Goal: Task Accomplishment & Management: Manage account settings

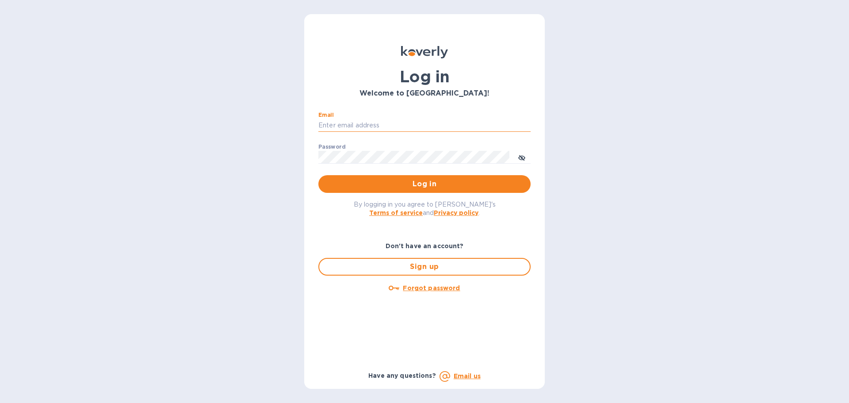
click at [380, 123] on input "Email" at bounding box center [424, 125] width 212 height 13
click at [402, 180] on span "Log in" at bounding box center [424, 184] width 198 height 11
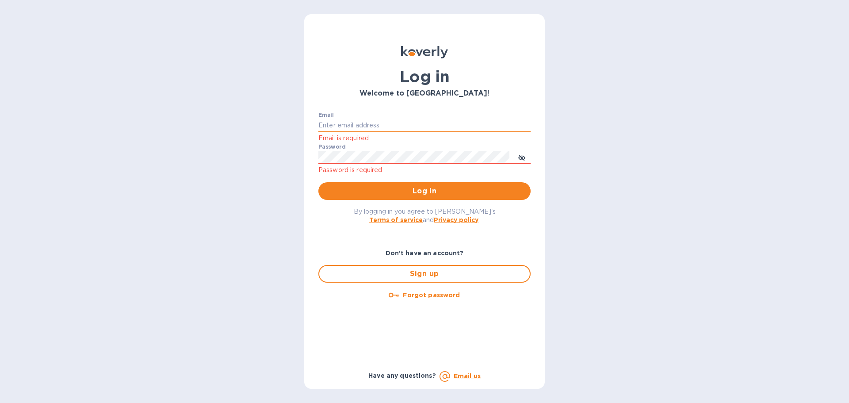
click at [396, 130] on input "Email" at bounding box center [424, 125] width 212 height 13
type input "kelliehart@cltchb.biz"
click at [427, 178] on div "Email kelliehart@cltchb.biz Email is required Password Password is required Log…" at bounding box center [424, 156] width 212 height 88
click at [434, 187] on span "Log in" at bounding box center [424, 191] width 198 height 11
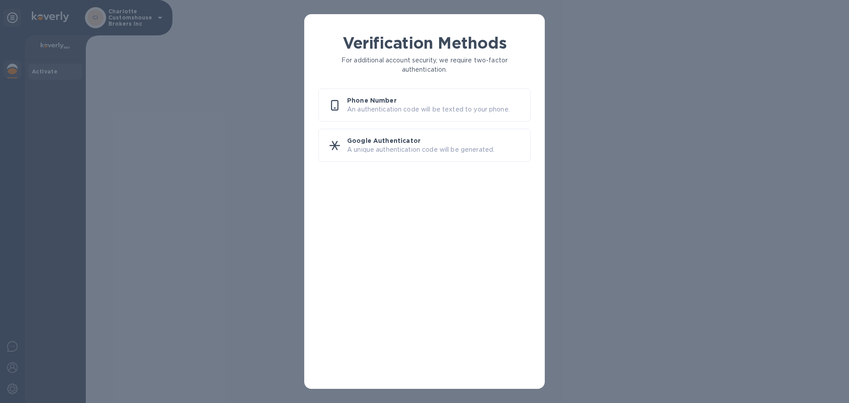
click at [394, 105] on p "An authentication code will be texted to your phone." at bounding box center [435, 109] width 176 height 9
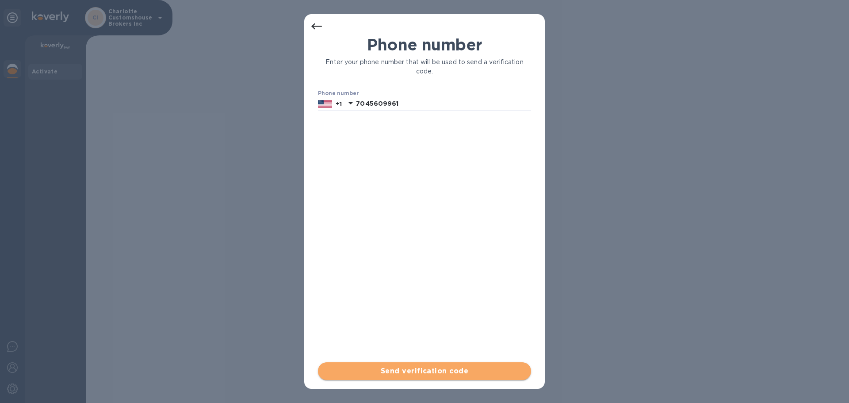
click at [433, 371] on span "Send verification code" at bounding box center [424, 371] width 199 height 11
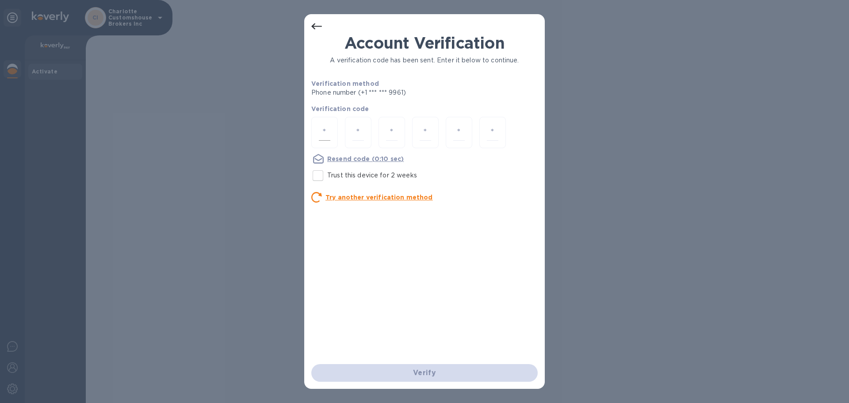
click at [327, 135] on input "number" at bounding box center [324, 132] width 11 height 16
type input "5"
type input "0"
type input "7"
type input "9"
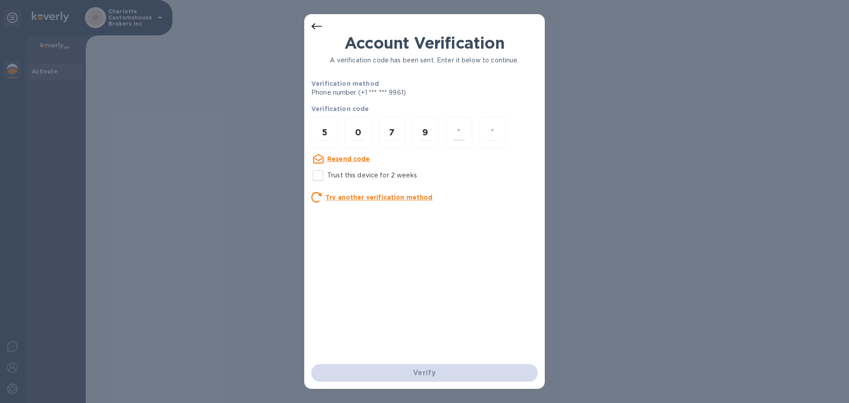
type input "4"
type input "2"
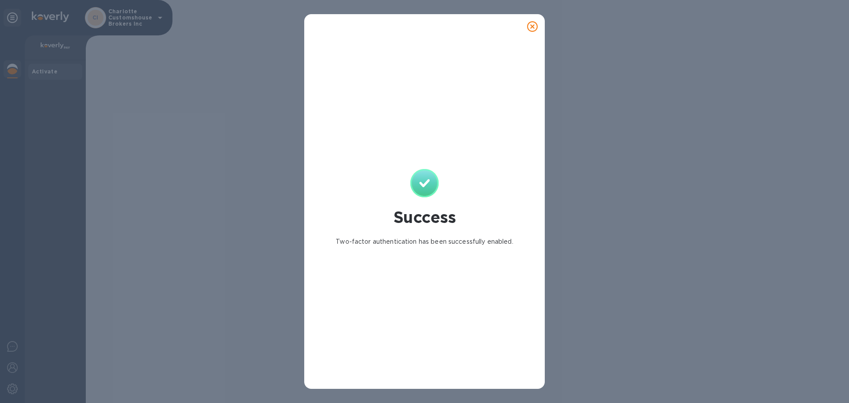
click at [529, 24] on icon at bounding box center [532, 26] width 11 height 11
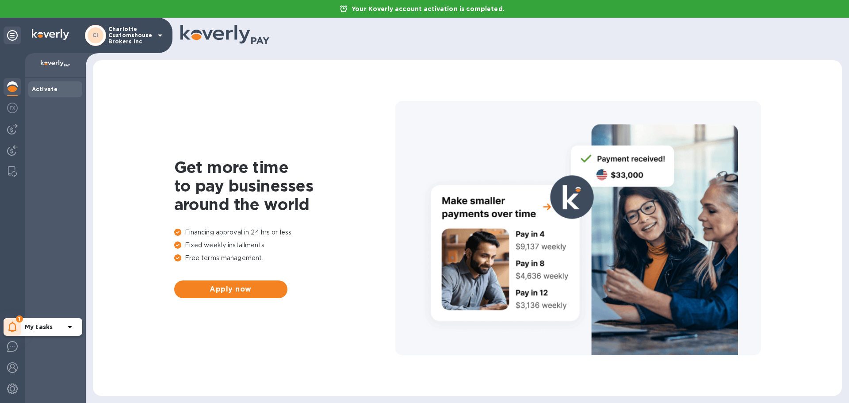
click at [13, 325] on icon at bounding box center [12, 326] width 8 height 11
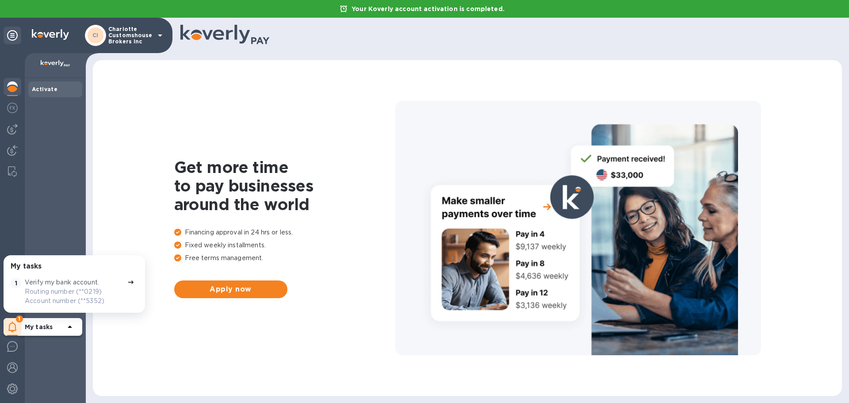
click at [78, 283] on p "Verify my bank account." at bounding box center [62, 282] width 74 height 9
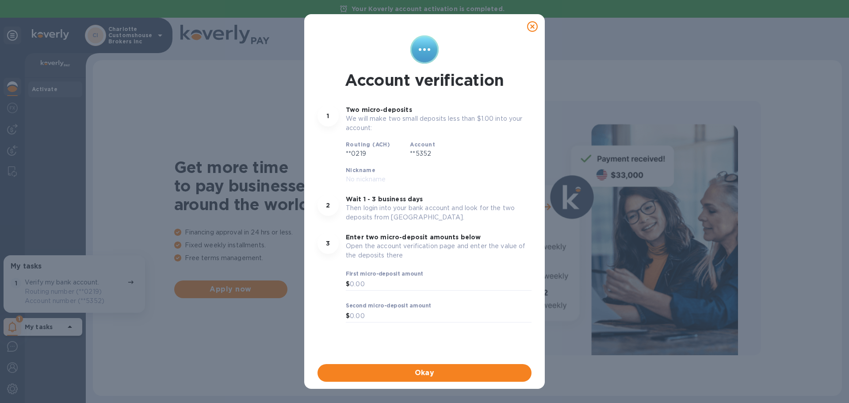
click at [532, 28] on icon at bounding box center [532, 26] width 11 height 11
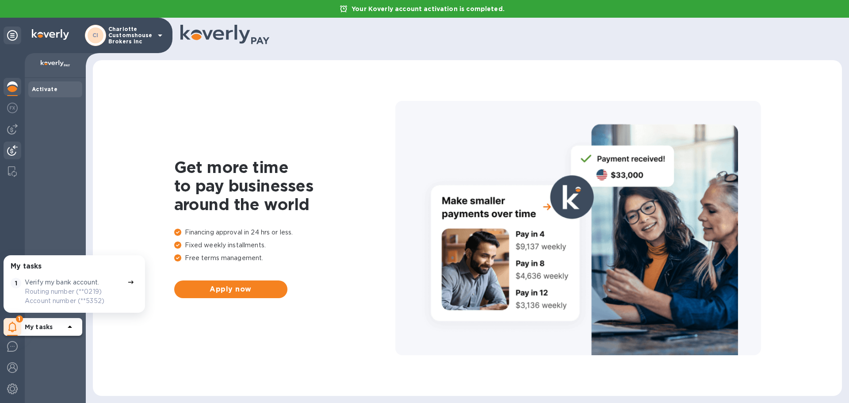
click at [10, 151] on img at bounding box center [12, 150] width 11 height 11
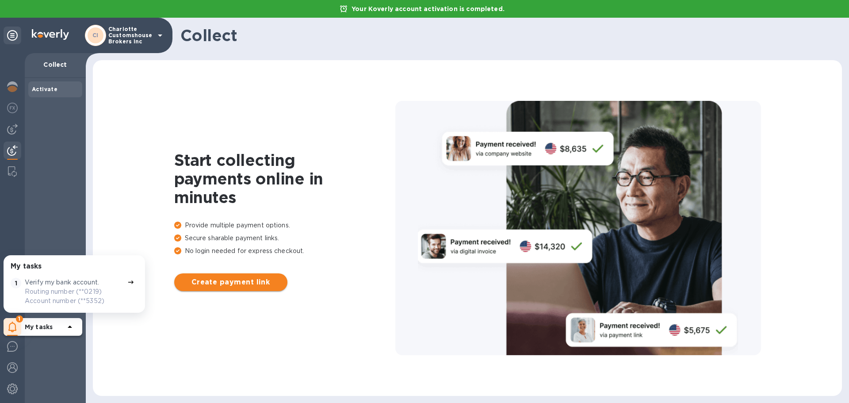
click at [241, 278] on span "Create payment link" at bounding box center [230, 282] width 99 height 11
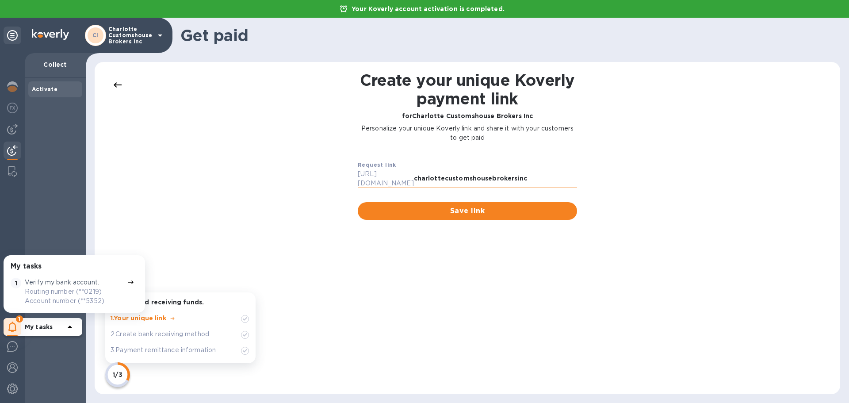
click at [532, 175] on input "charlottecustomshousebrokersinc" at bounding box center [495, 178] width 163 height 13
click at [478, 206] on span "Save link" at bounding box center [467, 211] width 205 height 11
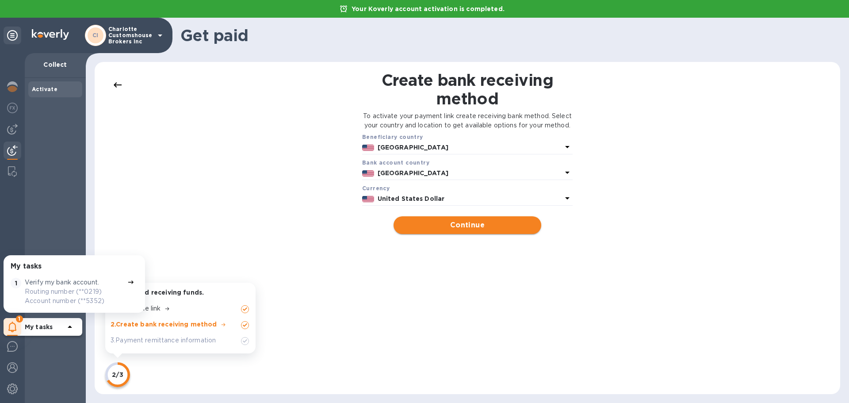
click at [474, 230] on span "Continue" at bounding box center [467, 225] width 133 height 11
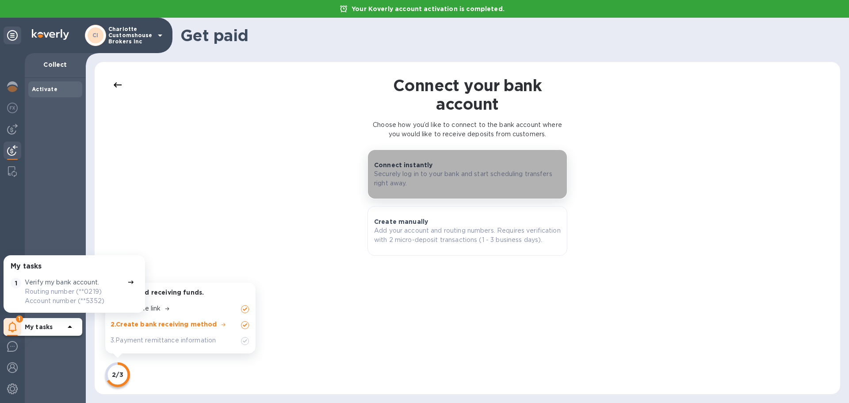
drag, startPoint x: 484, startPoint y: 178, endPoint x: 495, endPoint y: 191, distance: 16.9
click at [484, 179] on p "Securely log in to your bank and start scheduling transfers right away." at bounding box center [467, 178] width 187 height 19
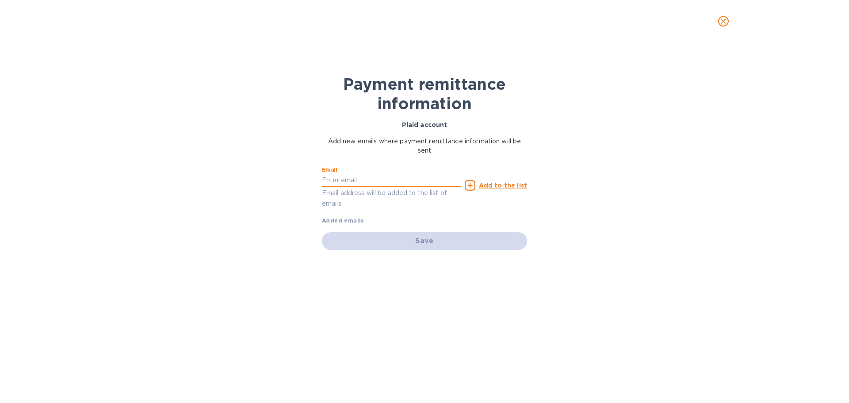
click at [345, 177] on input "text" at bounding box center [391, 180] width 139 height 13
type input "accounting@cltchb.biz"
click at [515, 185] on u "Add to the list" at bounding box center [503, 185] width 48 height 7
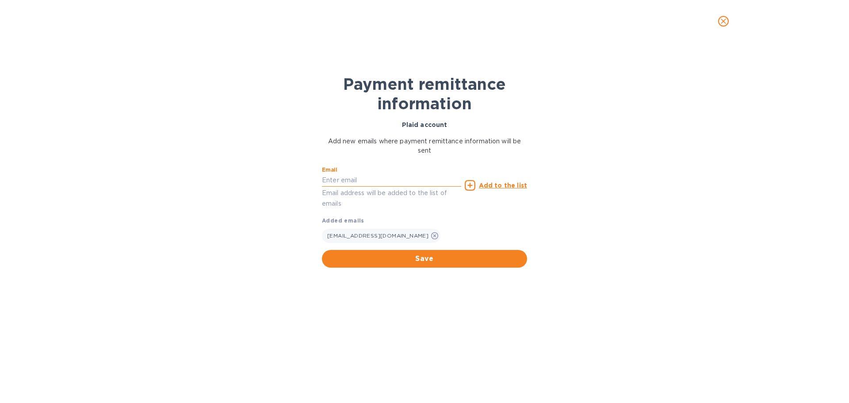
click at [348, 176] on input "text" at bounding box center [391, 180] width 139 height 13
type input "k"
click at [439, 258] on span "Save" at bounding box center [424, 258] width 191 height 11
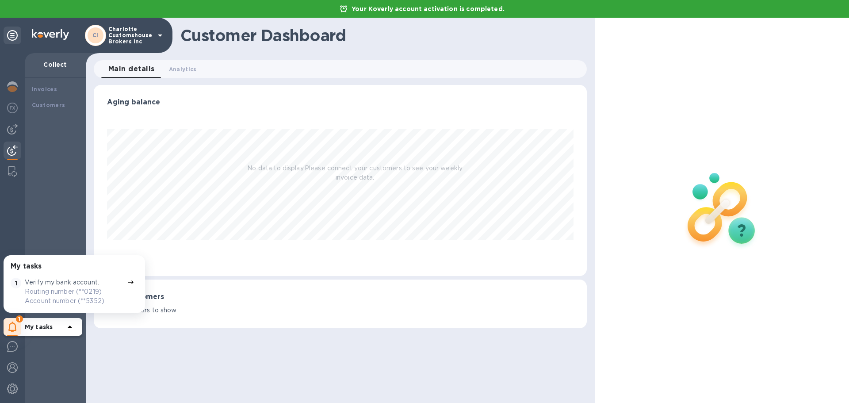
scroll to position [191, 493]
click at [20, 385] on div "My tasks 1 Verify my bank account. Routing number (**0219) Account number (**53…" at bounding box center [12, 228] width 25 height 350
click at [8, 390] on img at bounding box center [12, 388] width 11 height 11
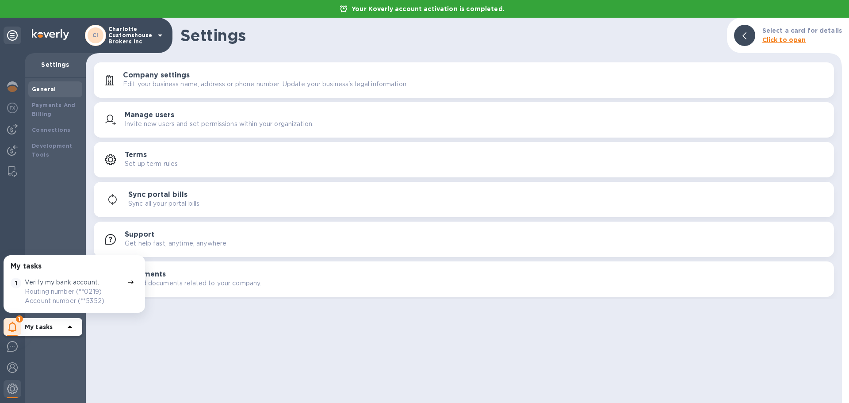
click at [172, 79] on h3 "Company settings" at bounding box center [156, 75] width 67 height 8
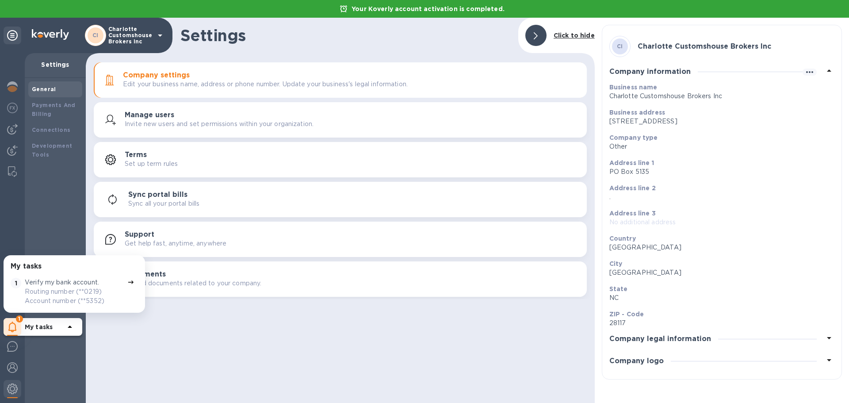
click at [686, 356] on div "Company logo" at bounding box center [721, 361] width 225 height 22
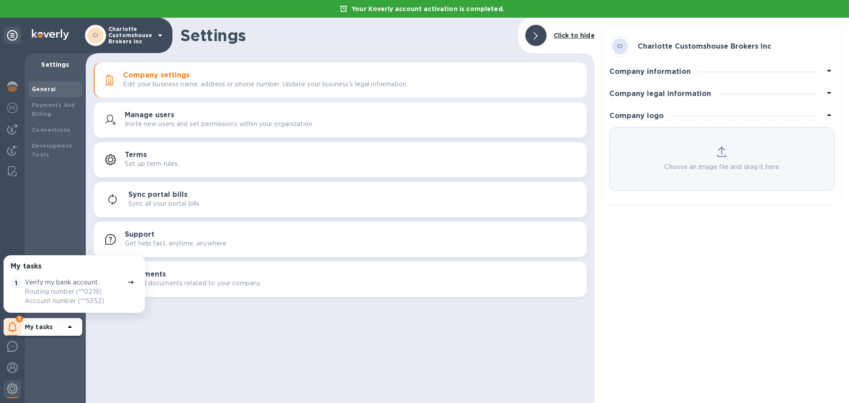
click at [702, 153] on div "Choose an image file and drag it here" at bounding box center [722, 158] width 224 height 25
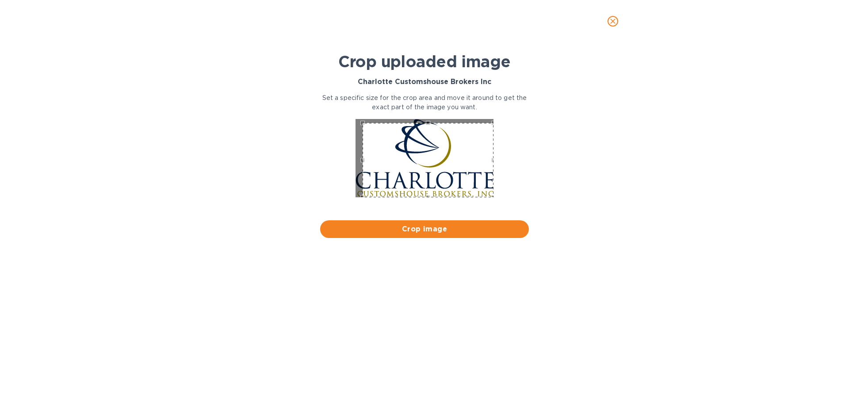
click at [494, 197] on div at bounding box center [425, 158] width 216 height 87
click at [353, 120] on div at bounding box center [425, 158] width 216 height 87
click at [357, 118] on div at bounding box center [425, 158] width 216 height 87
click at [412, 227] on span "Crop image" at bounding box center [424, 229] width 195 height 11
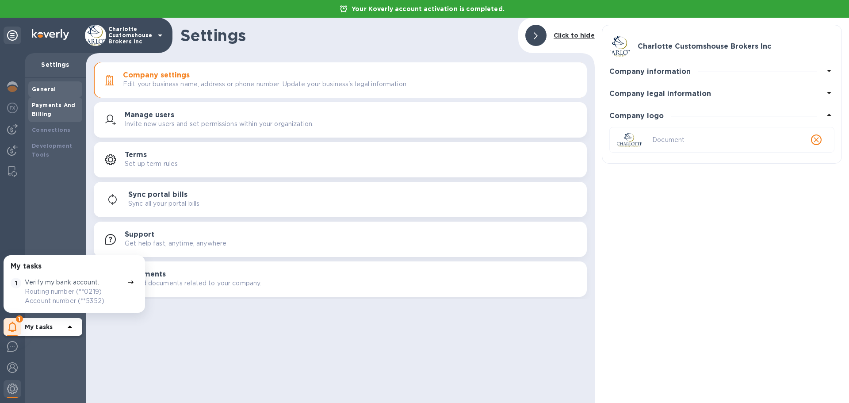
click at [41, 103] on b "Payments And Billing" at bounding box center [54, 109] width 44 height 15
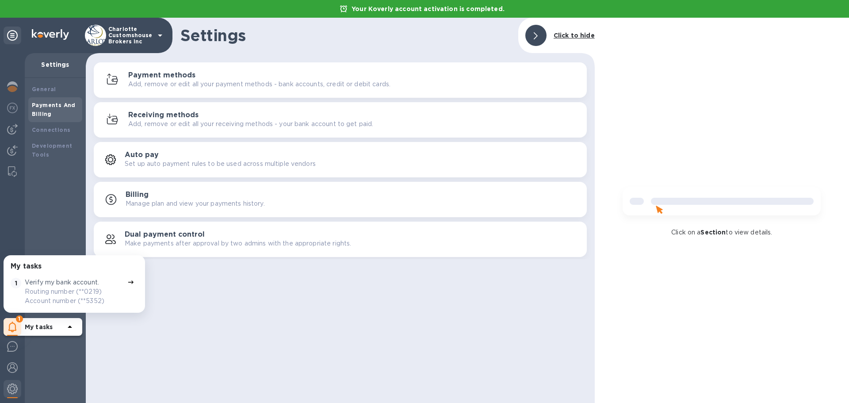
click at [134, 115] on h3 "Receiving methods" at bounding box center [163, 115] width 70 height 8
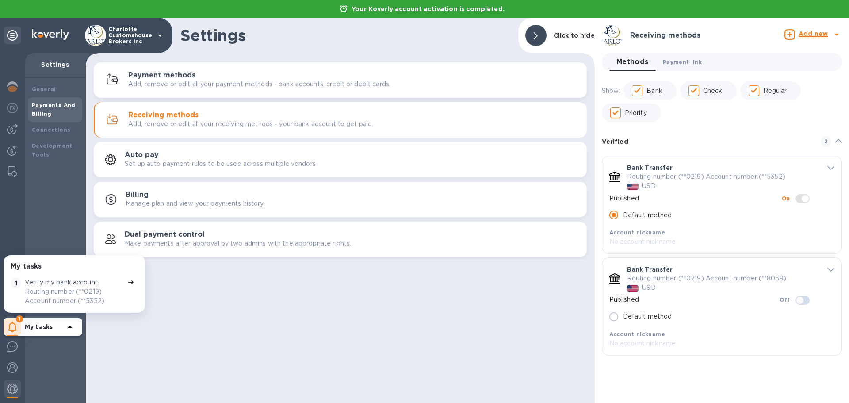
click at [684, 61] on span "Payment link 0" at bounding box center [682, 61] width 39 height 9
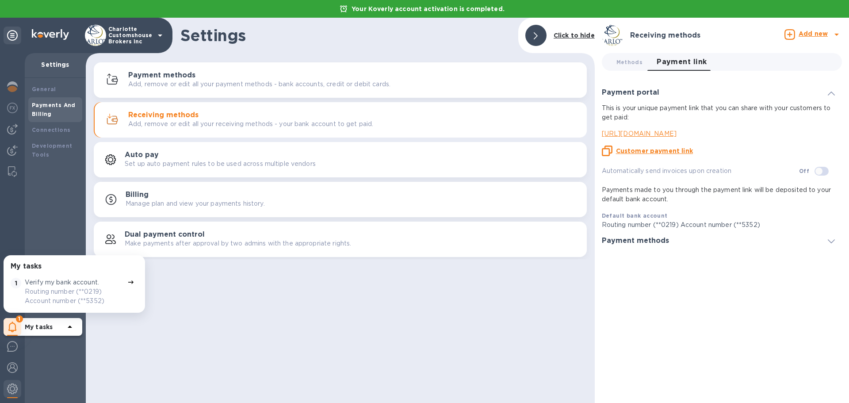
click at [645, 149] on u "Customer payment link" at bounding box center [654, 150] width 77 height 7
click at [11, 172] on img at bounding box center [12, 171] width 9 height 11
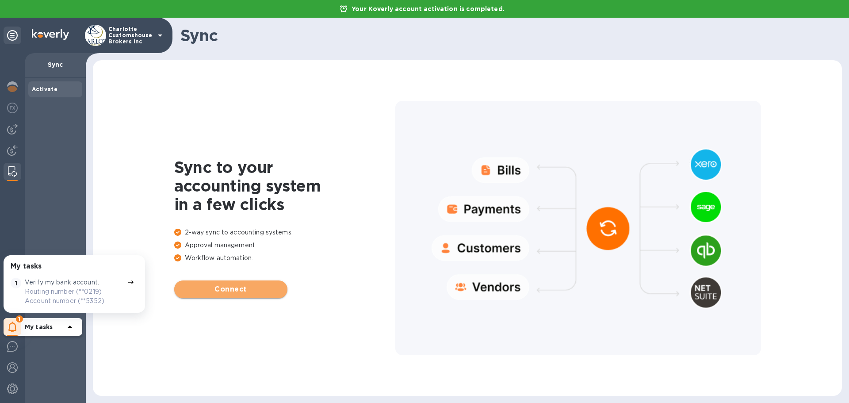
click at [234, 289] on span "Connect" at bounding box center [230, 289] width 99 height 11
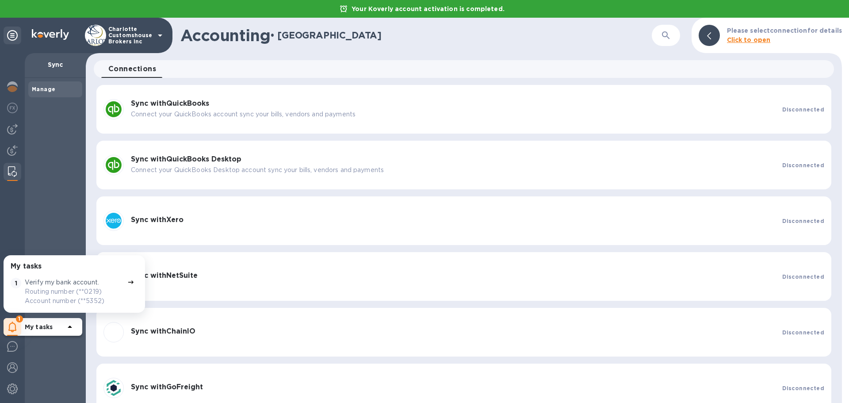
click at [209, 107] on b "Sync with QuickBooks" at bounding box center [170, 103] width 78 height 8
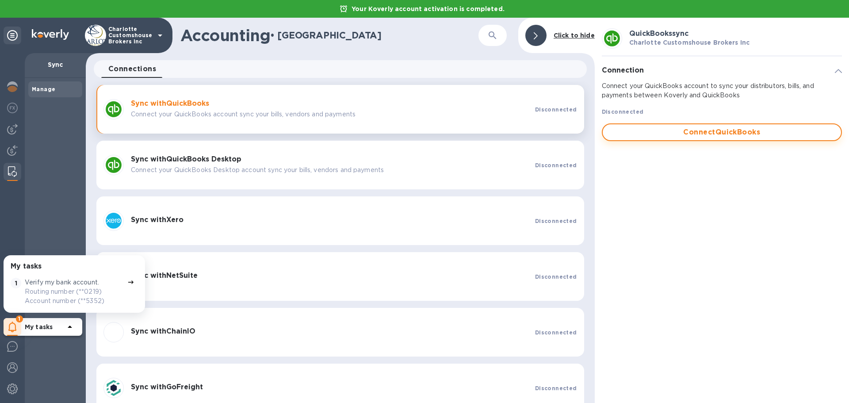
click at [680, 131] on span "Connect QuickBooks" at bounding box center [722, 132] width 224 height 11
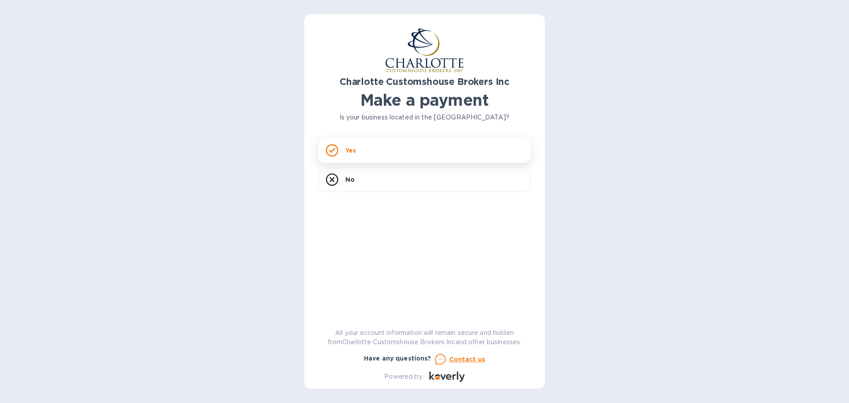
click at [426, 151] on div "Yes" at bounding box center [424, 150] width 212 height 25
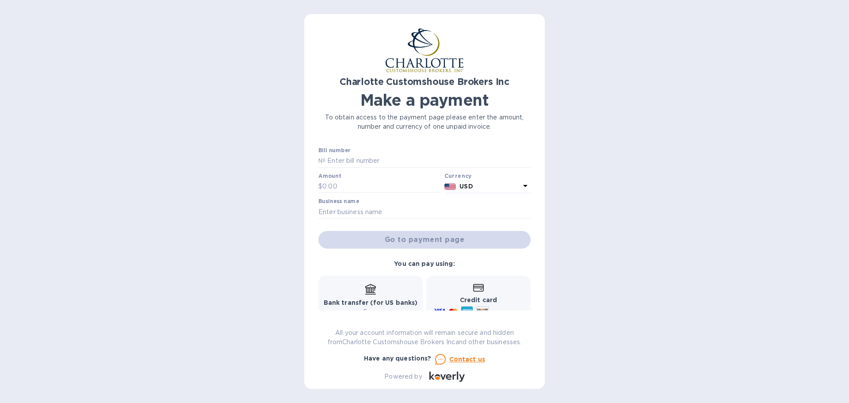
click at [364, 153] on div "Bill number №" at bounding box center [424, 157] width 212 height 20
click at [372, 158] on input "text" at bounding box center [427, 160] width 205 height 13
type input "1234"
click at [367, 183] on input "text" at bounding box center [381, 186] width 118 height 13
click at [415, 209] on input "text" at bounding box center [424, 211] width 212 height 13
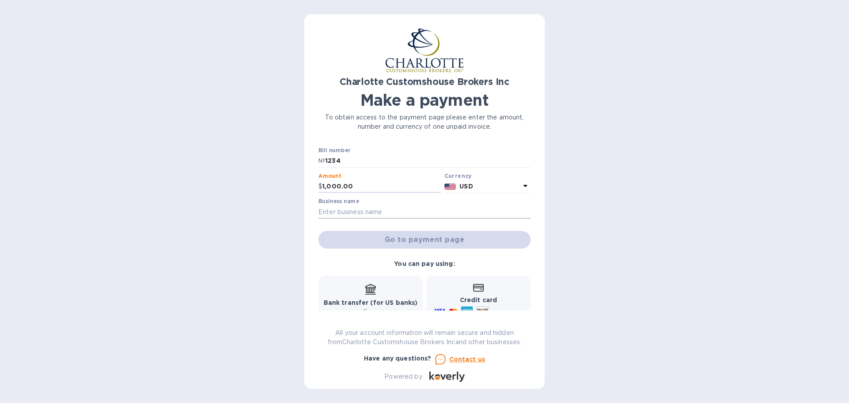
type input "1,000.00"
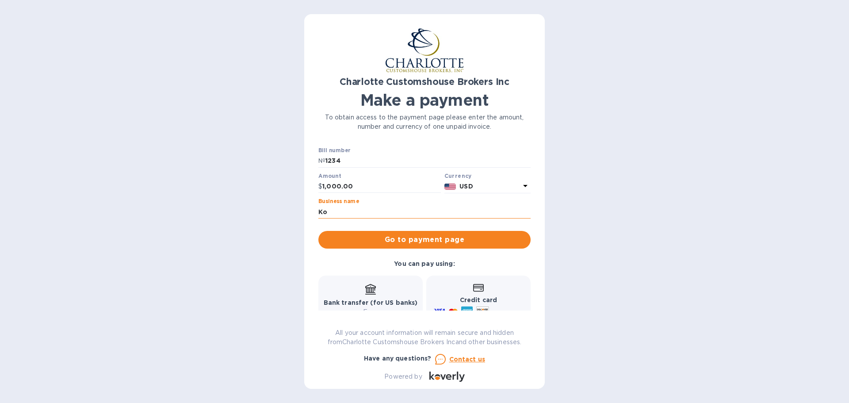
type input "K"
type input "CLTCHB"
click at [419, 237] on span "Go to payment page" at bounding box center [424, 239] width 198 height 11
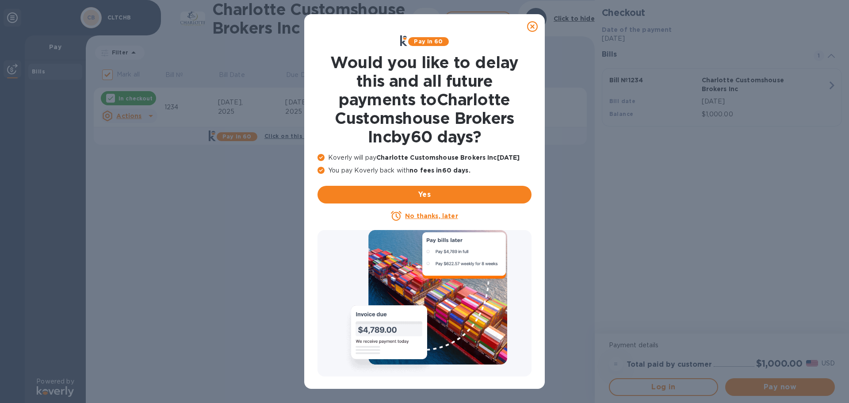
click at [425, 214] on u "No thanks, later" at bounding box center [431, 215] width 53 height 7
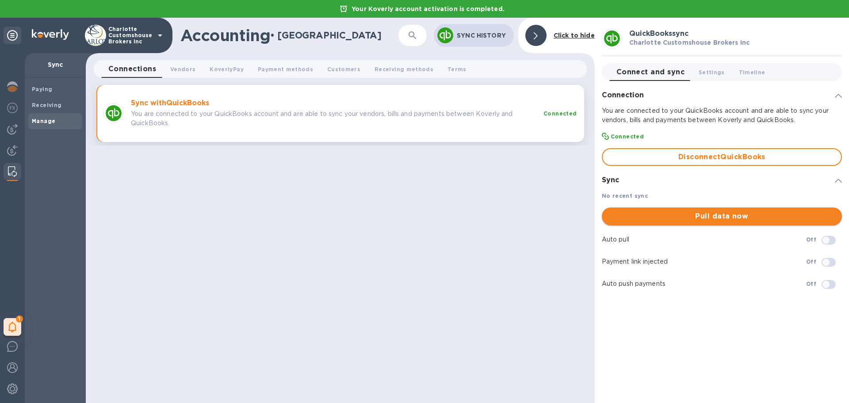
click at [772, 214] on span "Pull data now" at bounding box center [722, 216] width 226 height 11
click at [338, 65] on span "Customers 0" at bounding box center [343, 69] width 33 height 9
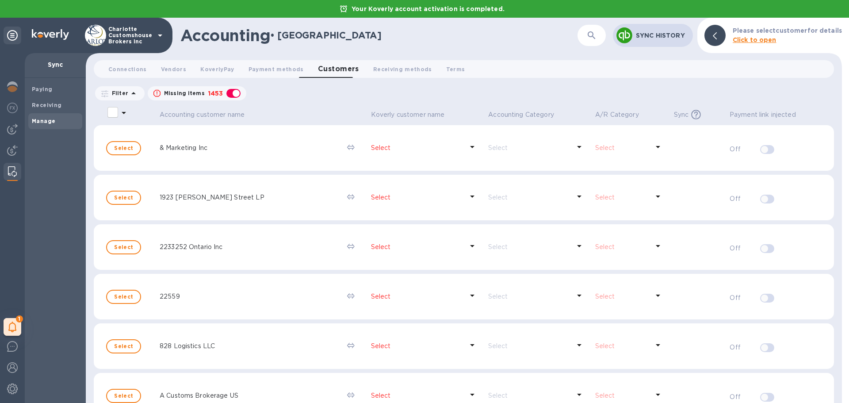
click at [589, 34] on icon "button" at bounding box center [592, 35] width 8 height 8
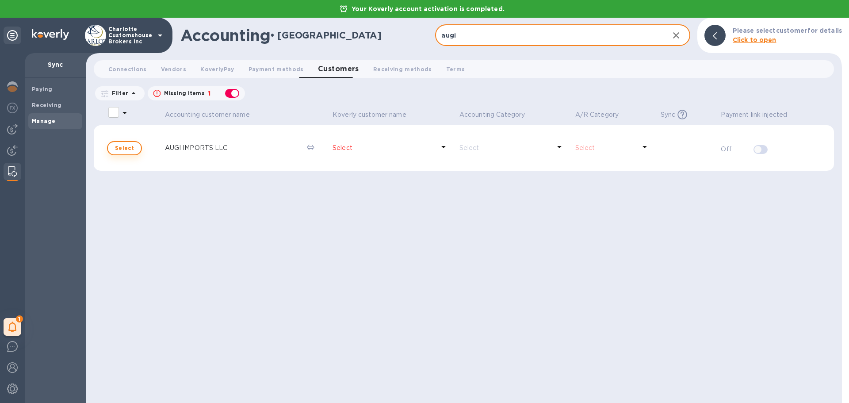
type input "augi"
click at [127, 149] on span "Select" at bounding box center [124, 148] width 19 height 11
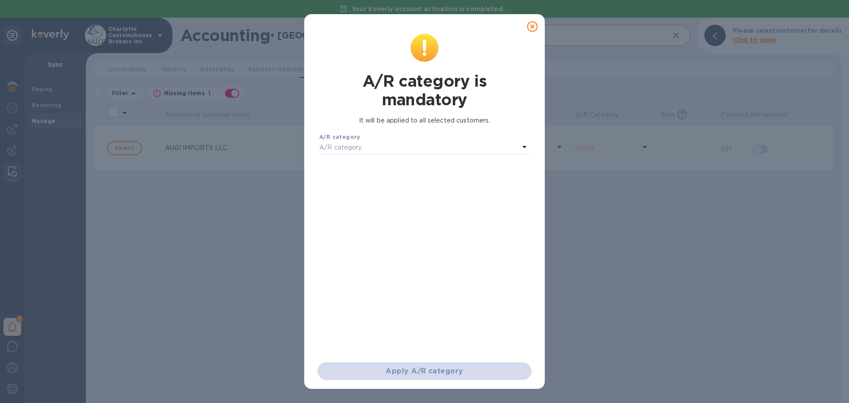
click at [519, 148] on div "A/R category" at bounding box center [419, 147] width 200 height 12
click at [530, 29] on icon at bounding box center [532, 26] width 11 height 11
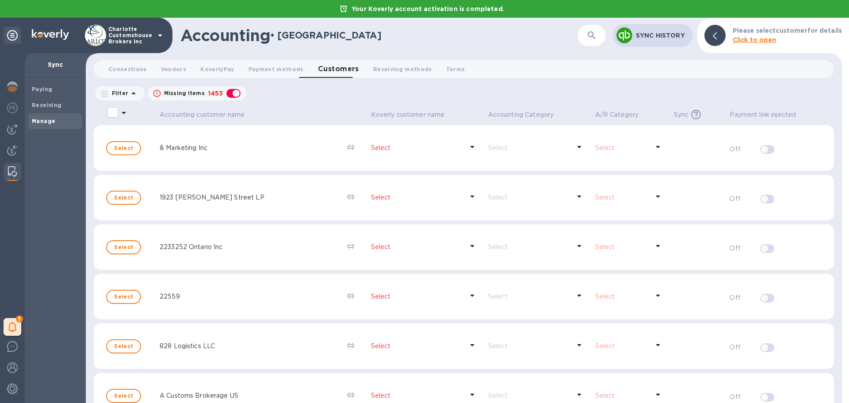
click at [596, 36] on icon "button" at bounding box center [591, 35] width 11 height 11
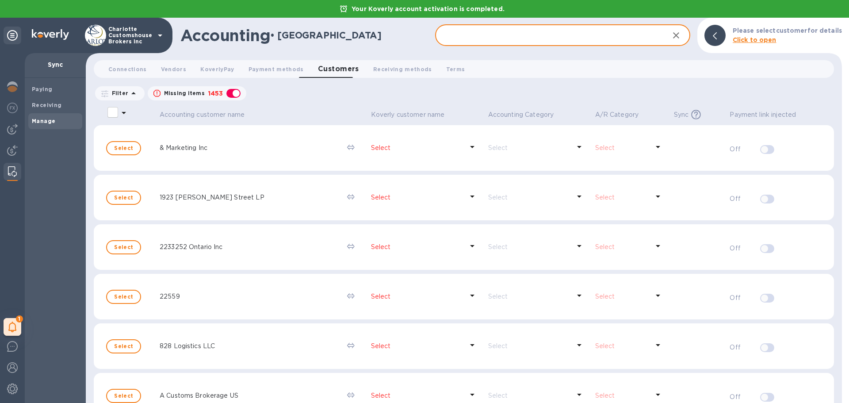
click at [516, 35] on input "text" at bounding box center [548, 36] width 226 height 22
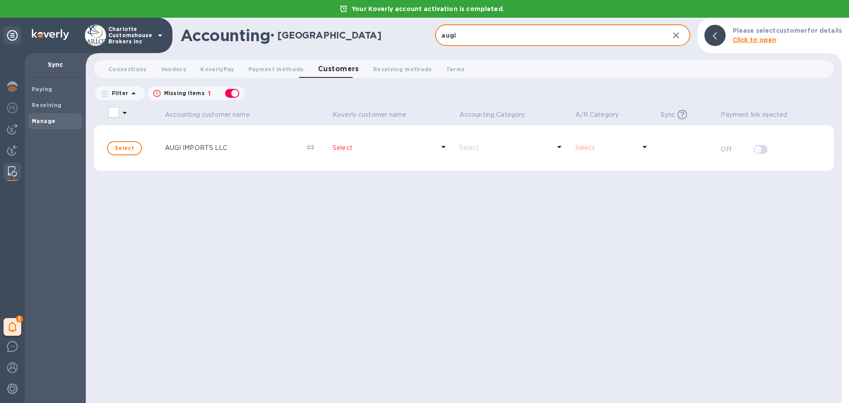
type input "augi"
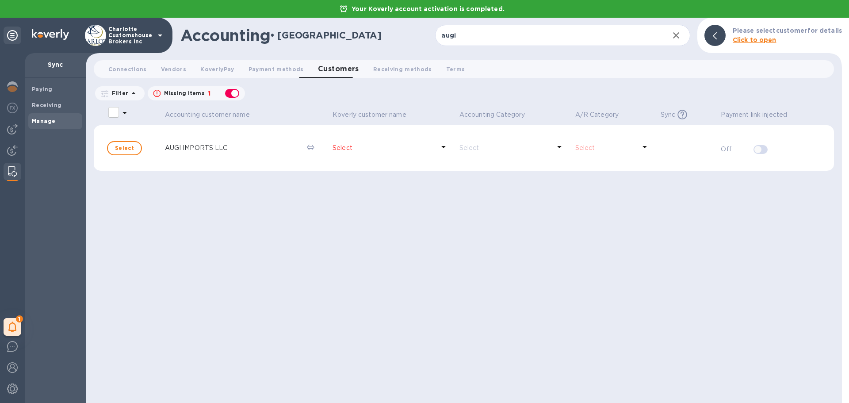
click at [187, 146] on p "AUGI IMPORTS LLC" at bounding box center [232, 147] width 135 height 9
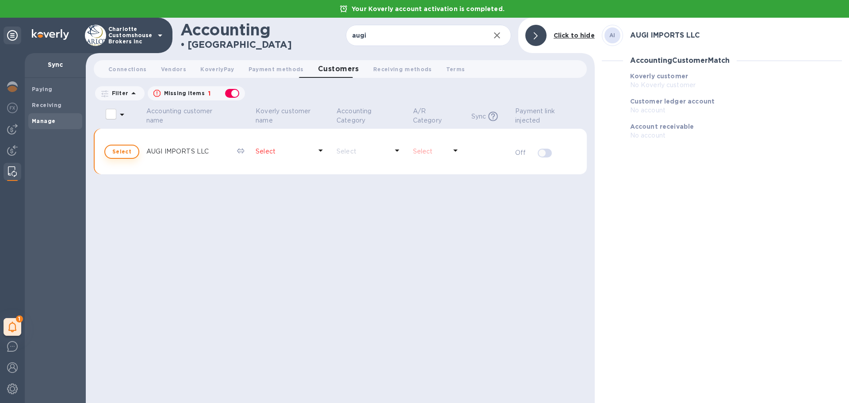
click at [129, 150] on span "Select" at bounding box center [121, 151] width 19 height 11
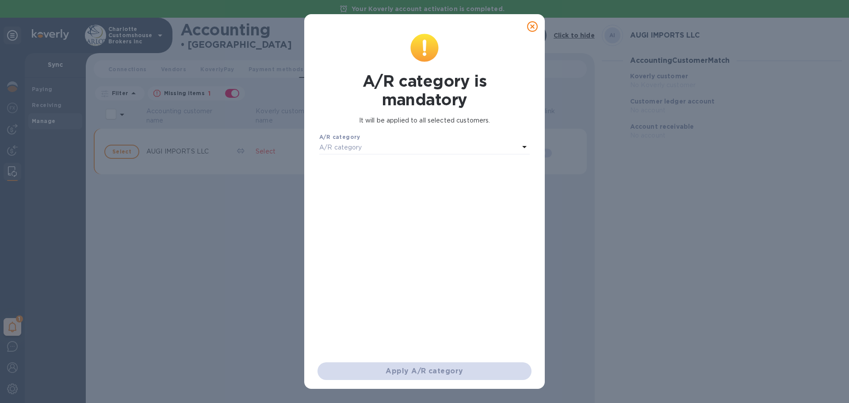
click at [522, 148] on icon at bounding box center [524, 146] width 11 height 11
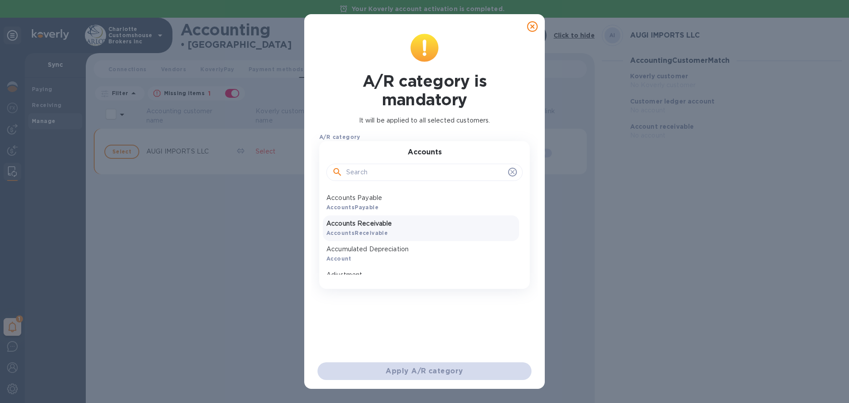
click at [422, 227] on p "Accounts Receivable" at bounding box center [420, 223] width 189 height 9
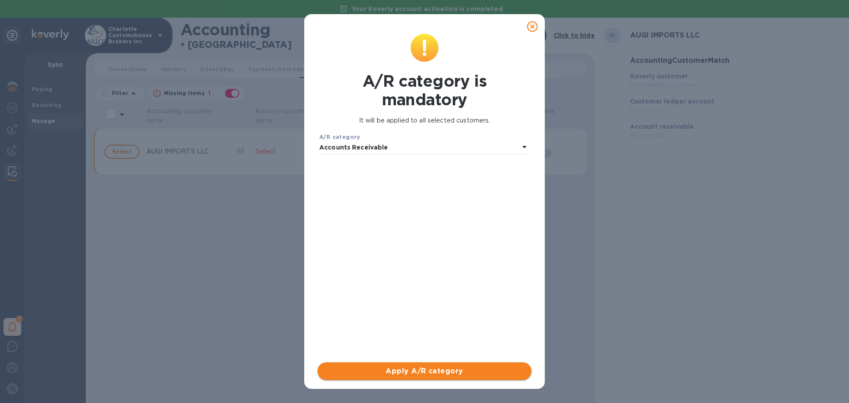
click at [468, 373] on span "Apply A/R category" at bounding box center [425, 371] width 200 height 11
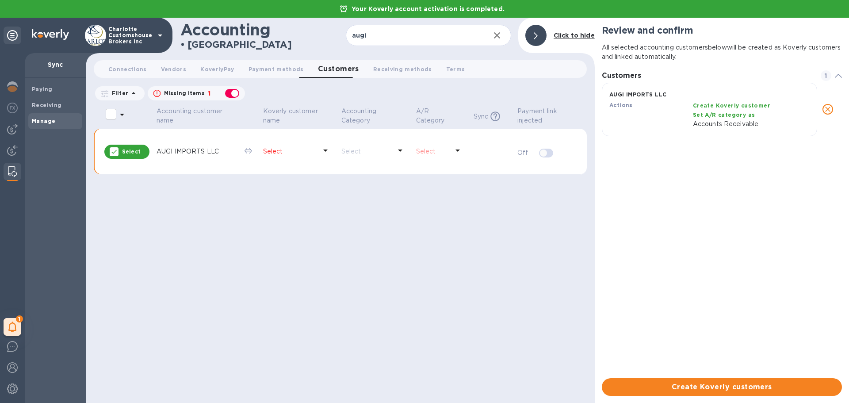
scroll to position [7, 4]
click at [720, 384] on span "Create Koverly customers" at bounding box center [722, 387] width 226 height 11
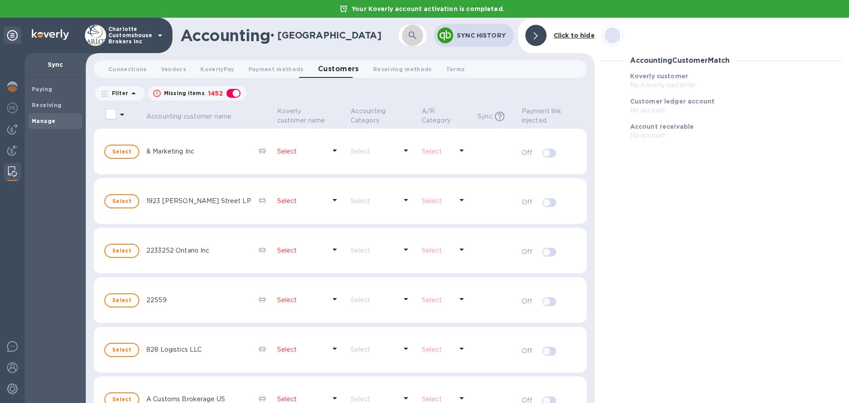
click at [414, 35] on icon "button" at bounding box center [413, 35] width 8 height 8
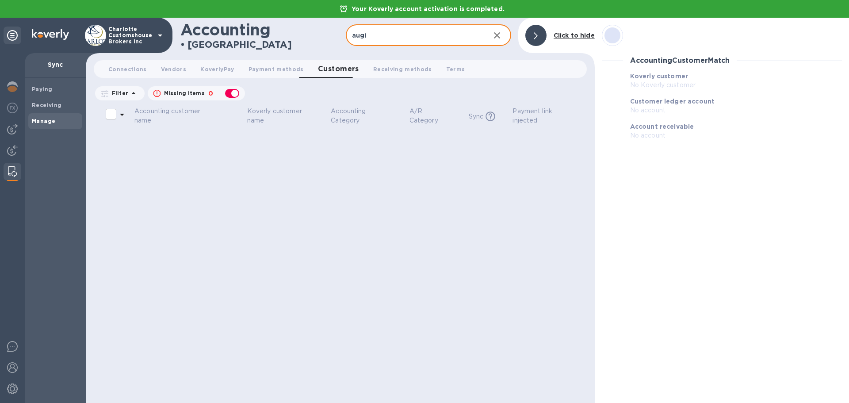
type input "augi"
click at [234, 96] on div "button" at bounding box center [232, 93] width 18 height 12
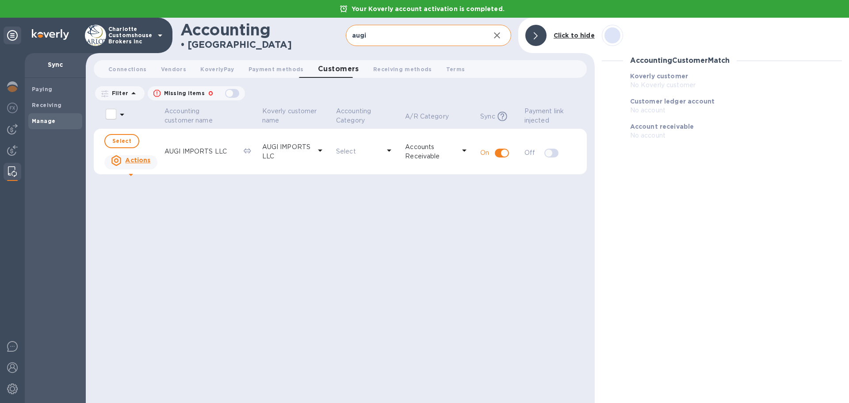
click at [229, 92] on div "button" at bounding box center [232, 93] width 18 height 12
checkbox input "true"
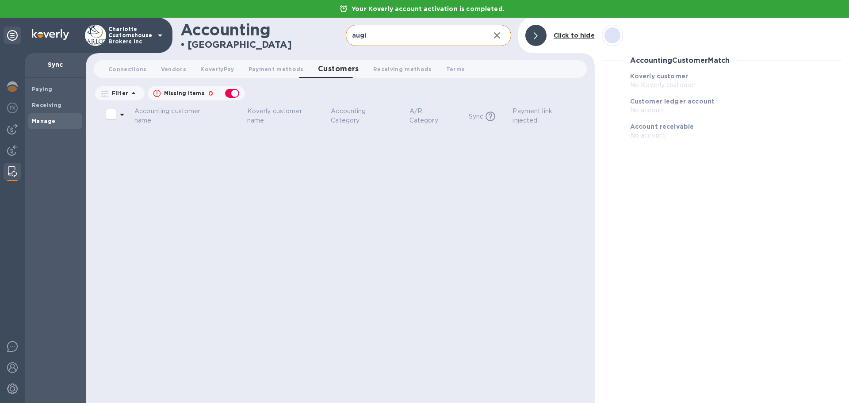
click at [403, 32] on input "augi" at bounding box center [414, 36] width 137 height 22
type input "a"
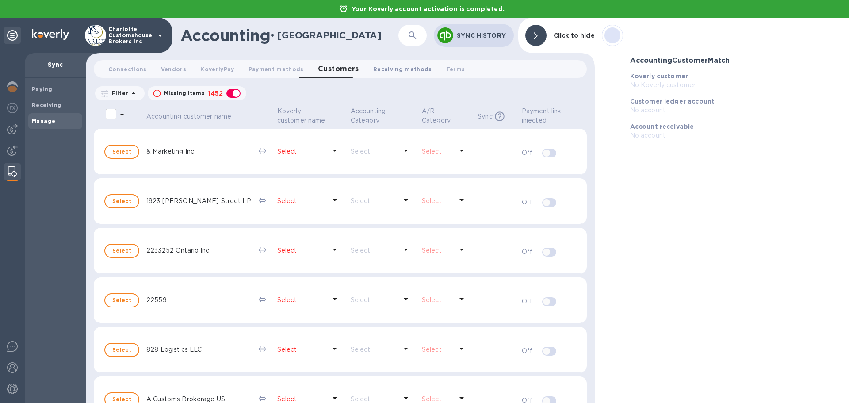
click at [387, 73] on span "Receiving methods 0" at bounding box center [402, 69] width 59 height 9
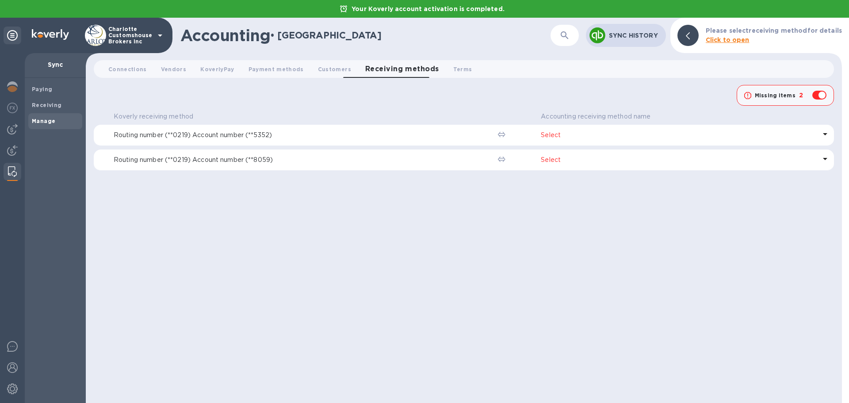
click at [828, 158] on icon at bounding box center [825, 158] width 11 height 11
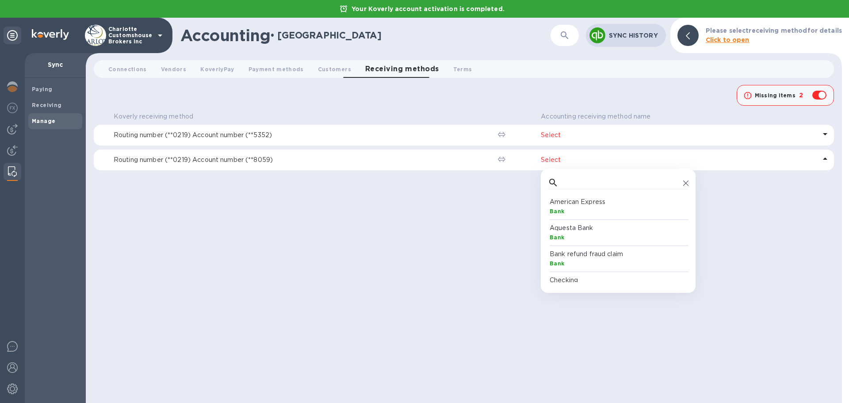
scroll to position [82, 137]
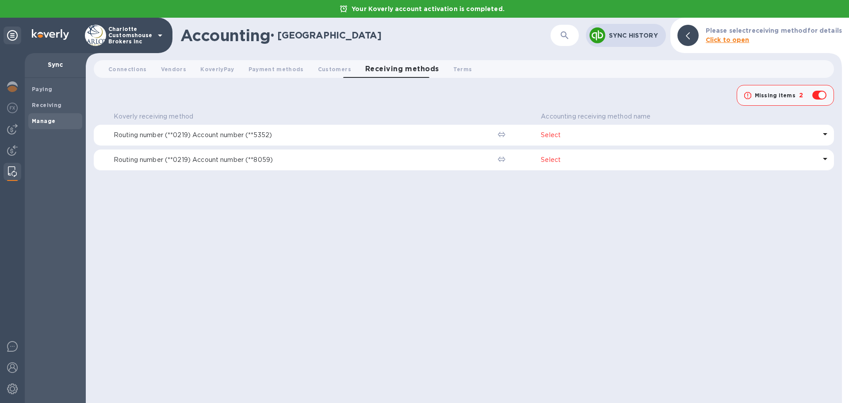
click at [538, 134] on td "Select" at bounding box center [685, 135] width 297 height 21
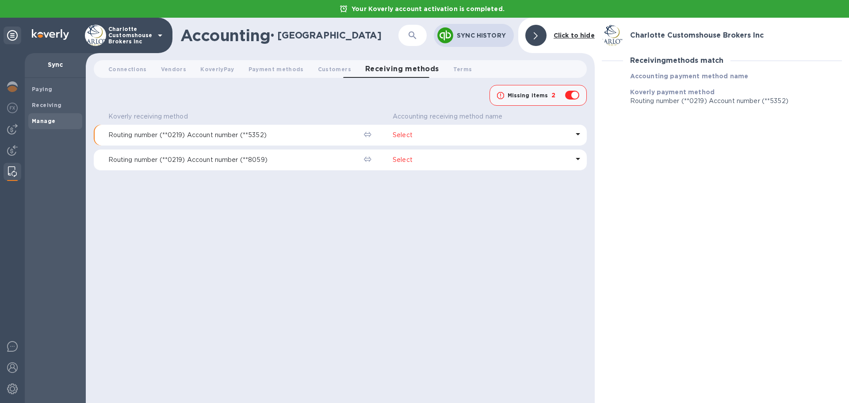
click at [402, 134] on p "Select" at bounding box center [481, 134] width 176 height 9
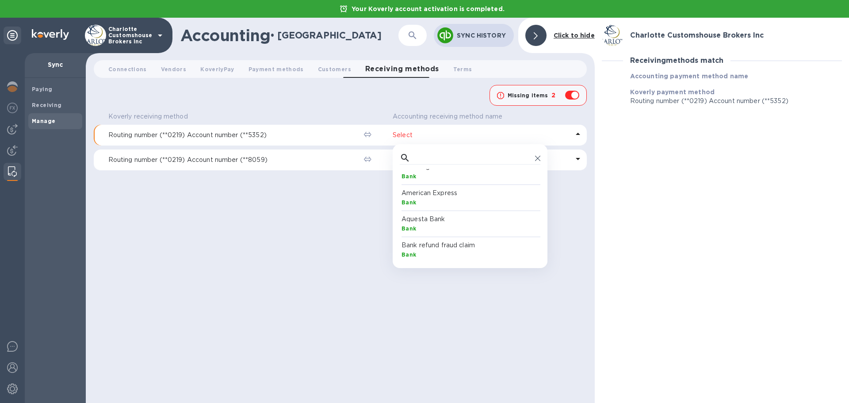
scroll to position [120, 0]
click at [428, 238] on p "Checking" at bounding box center [471, 239] width 141 height 9
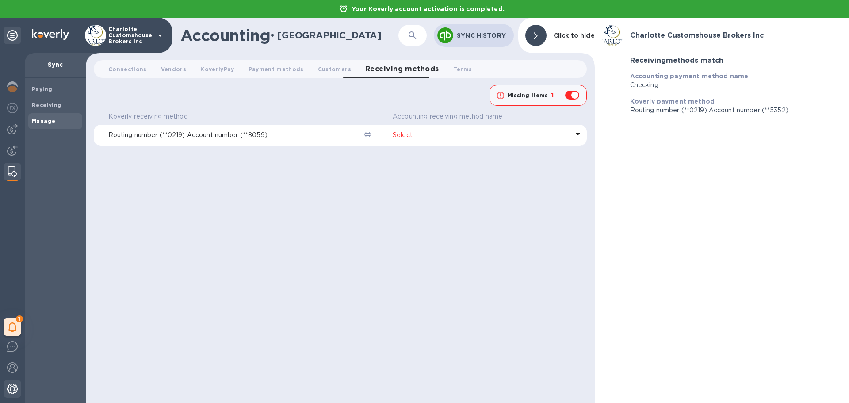
click at [13, 392] on img at bounding box center [12, 388] width 11 height 11
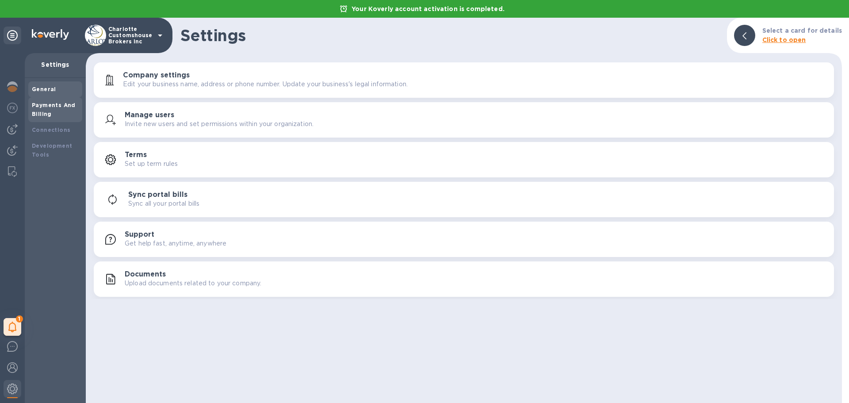
click at [59, 109] on div "Payments And Billing" at bounding box center [55, 110] width 47 height 18
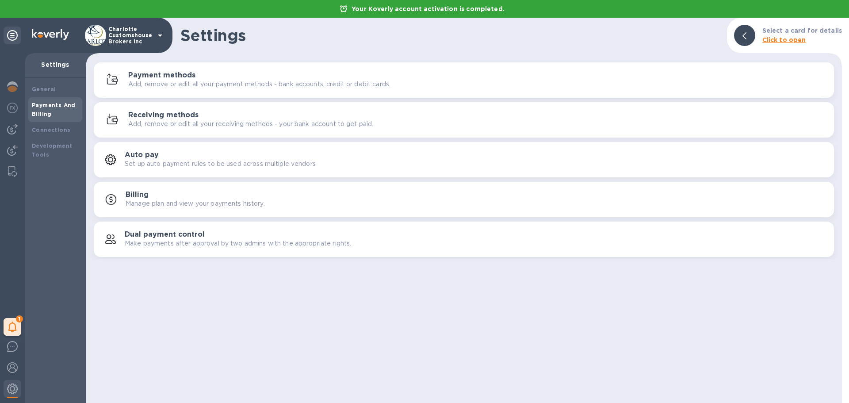
click at [175, 116] on h3 "Receiving methods" at bounding box center [163, 115] width 70 height 8
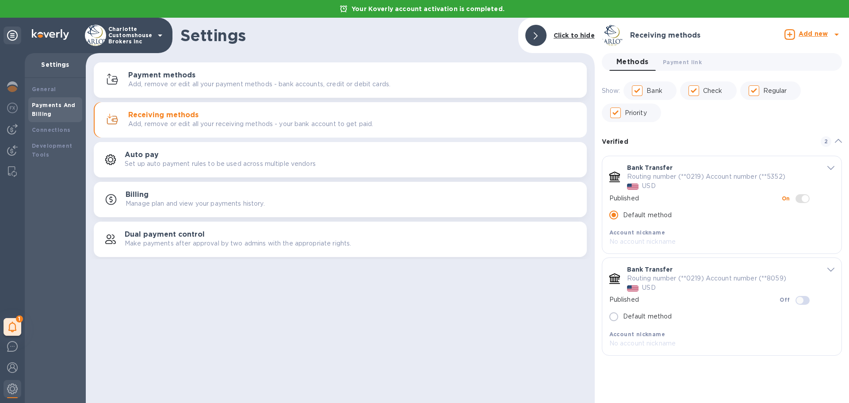
click at [832, 269] on icon "default-method" at bounding box center [830, 270] width 7 height 4
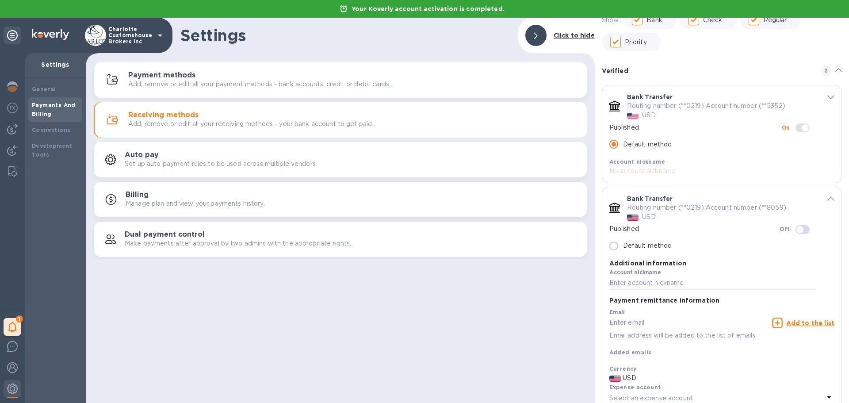
scroll to position [116, 0]
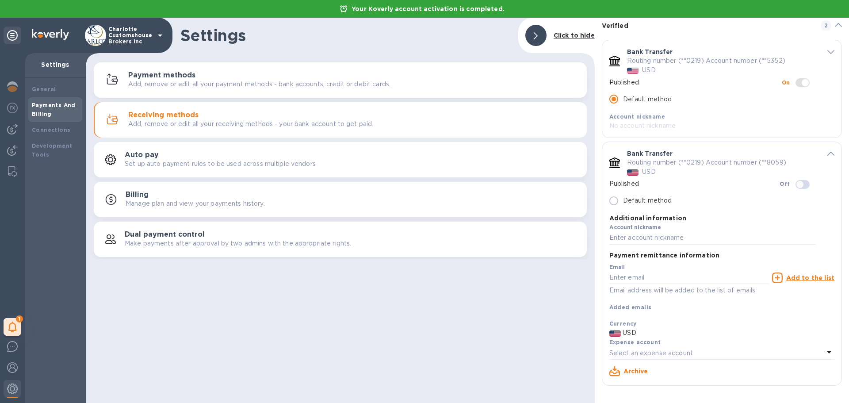
click at [637, 371] on link "Archive" at bounding box center [635, 370] width 25 height 7
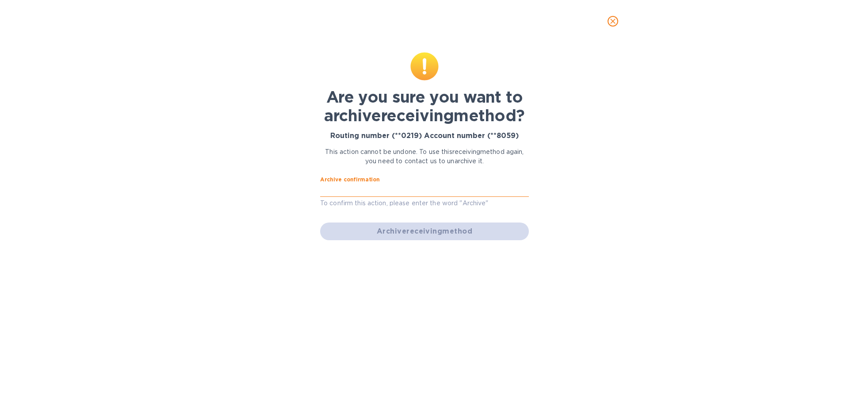
click at [379, 194] on input "text" at bounding box center [424, 189] width 209 height 13
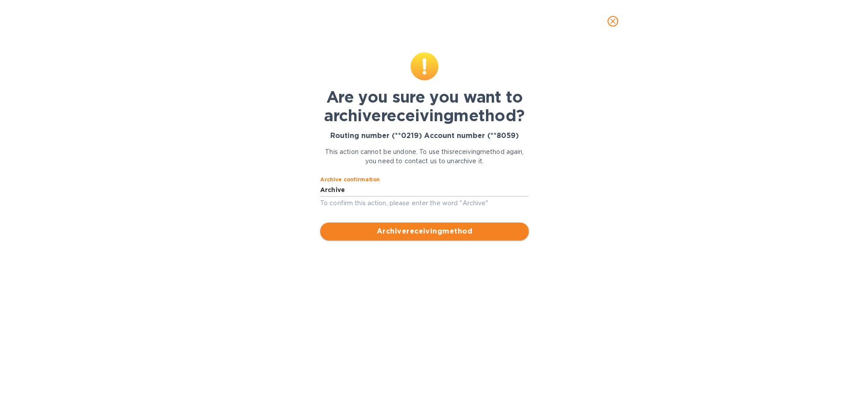
type input "Archive"
click at [409, 237] on button "Archive receiving method" at bounding box center [424, 231] width 209 height 18
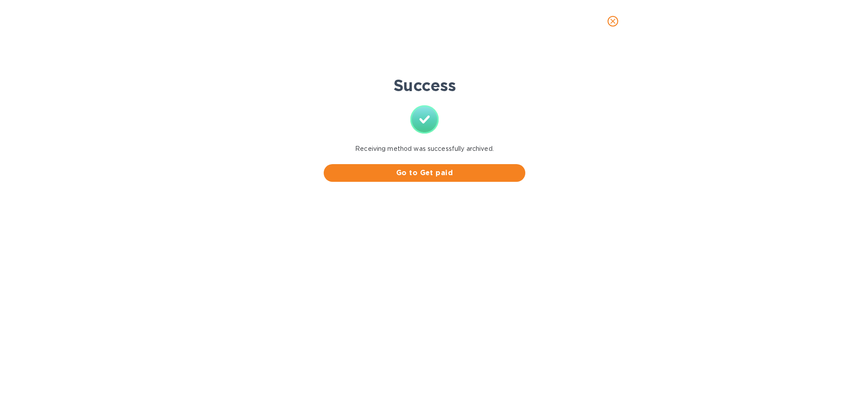
scroll to position [0, 0]
click at [468, 176] on span "Go to Get paid" at bounding box center [424, 173] width 187 height 11
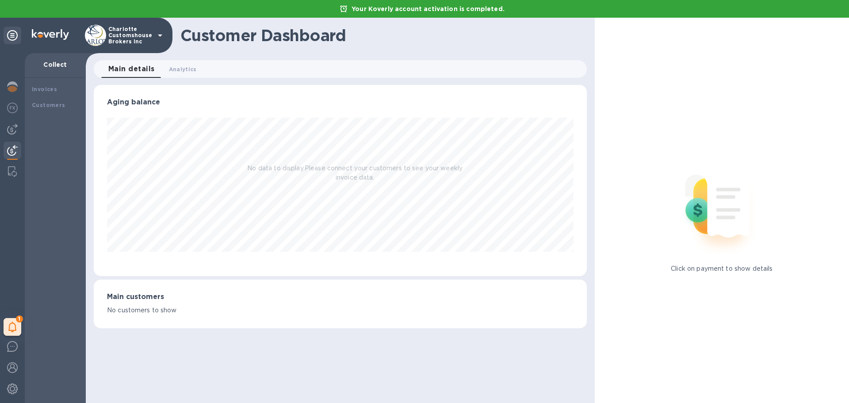
scroll to position [191, 493]
click at [13, 172] on img at bounding box center [12, 171] width 9 height 11
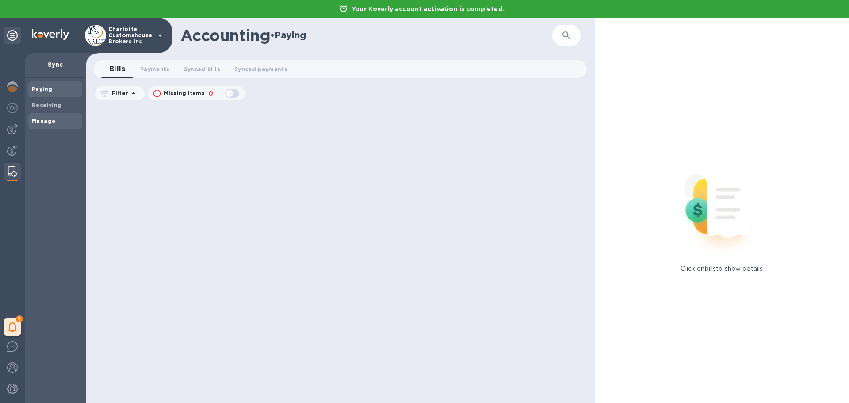
click at [41, 122] on b "Manage" at bounding box center [43, 121] width 23 height 7
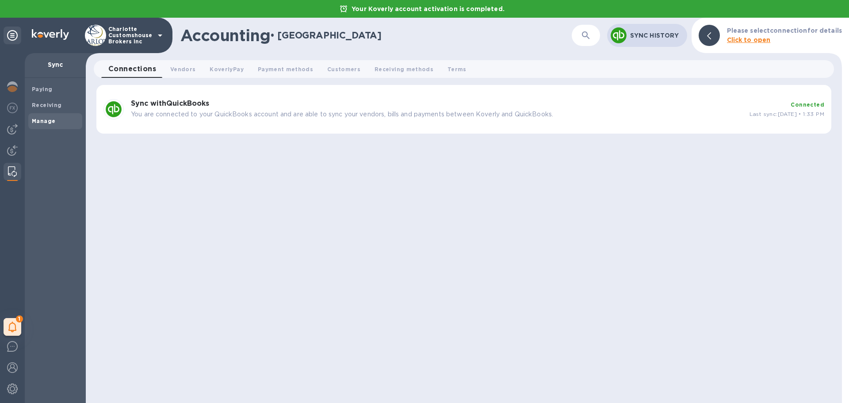
click at [414, 121] on div "Sync with QuickBooks You are connected to your QuickBooks account and are able …" at bounding box center [436, 109] width 619 height 27
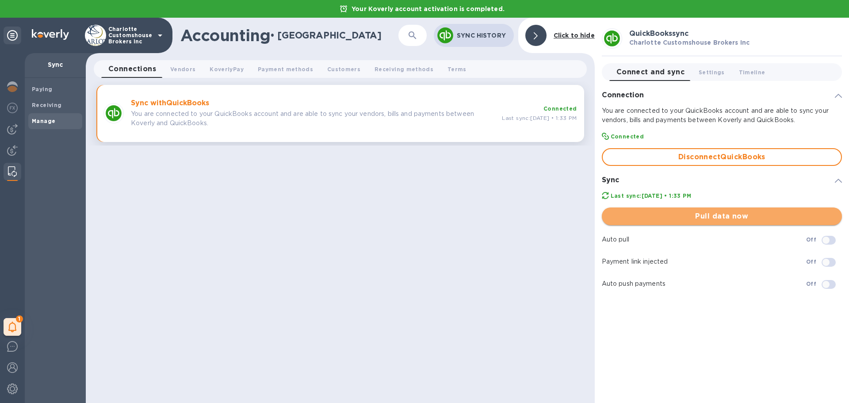
click at [767, 214] on span "Pull data now" at bounding box center [722, 216] width 226 height 11
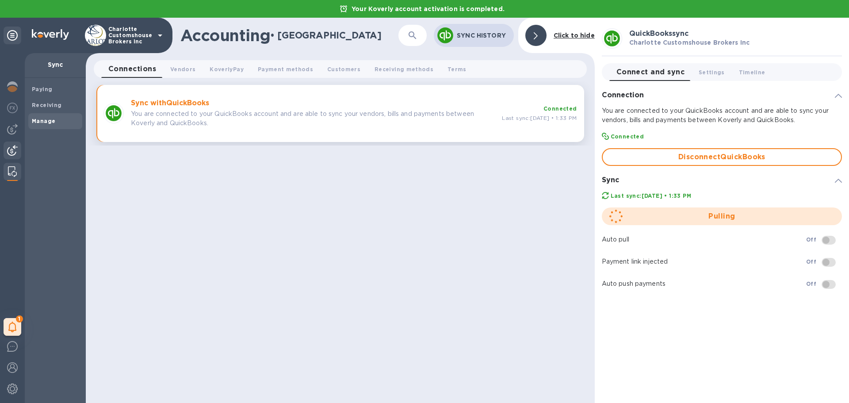
click at [12, 150] on img at bounding box center [12, 150] width 11 height 11
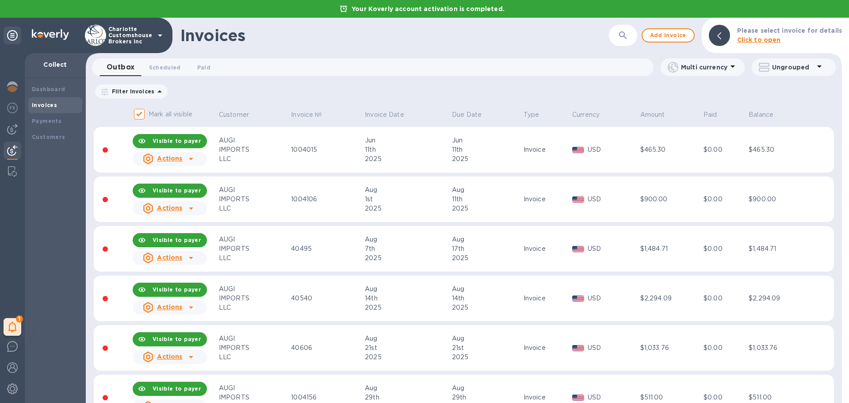
click at [798, 68] on p "Ungrouped" at bounding box center [793, 67] width 42 height 9
click at [781, 89] on li "Group invoices by customer" at bounding box center [788, 90] width 113 height 28
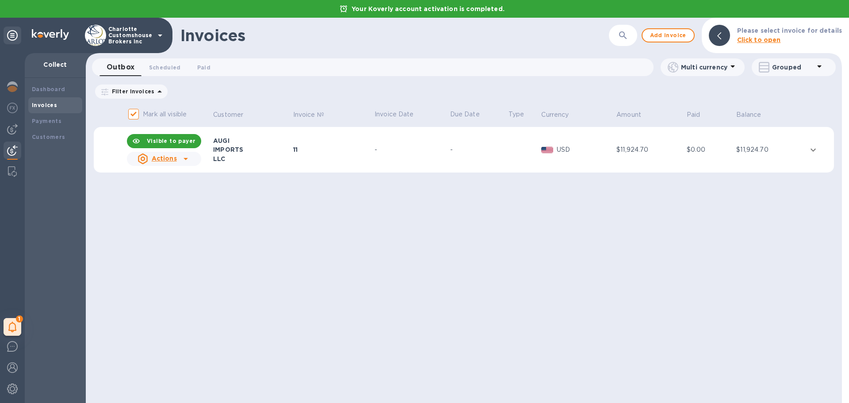
click at [728, 66] on icon at bounding box center [732, 66] width 11 height 11
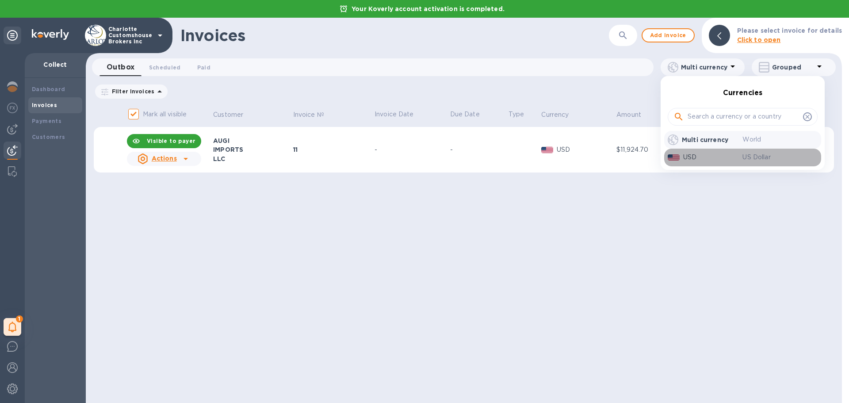
click at [685, 160] on p "USD" at bounding box center [713, 157] width 60 height 9
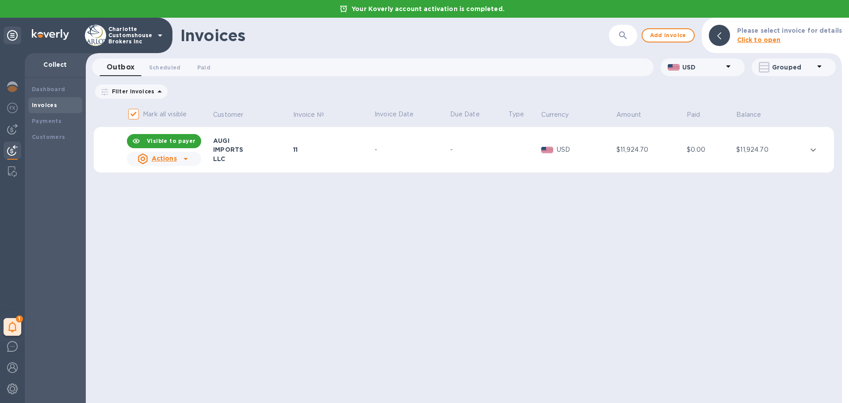
click at [155, 158] on u "Actions" at bounding box center [164, 158] width 25 height 7
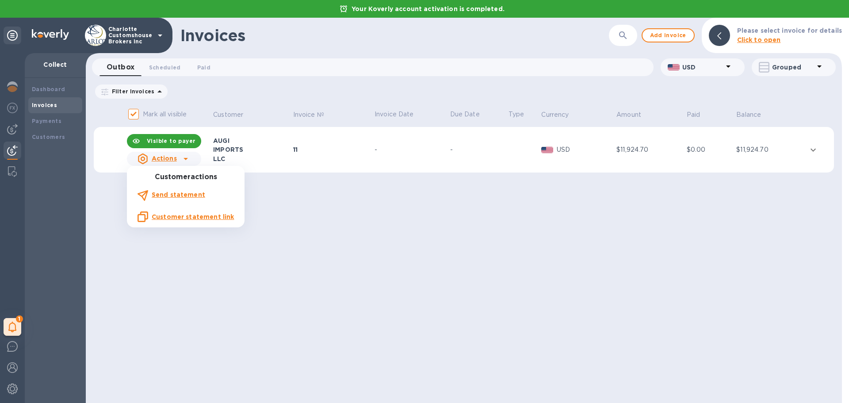
click at [185, 195] on b "Send statement" at bounding box center [179, 194] width 54 height 7
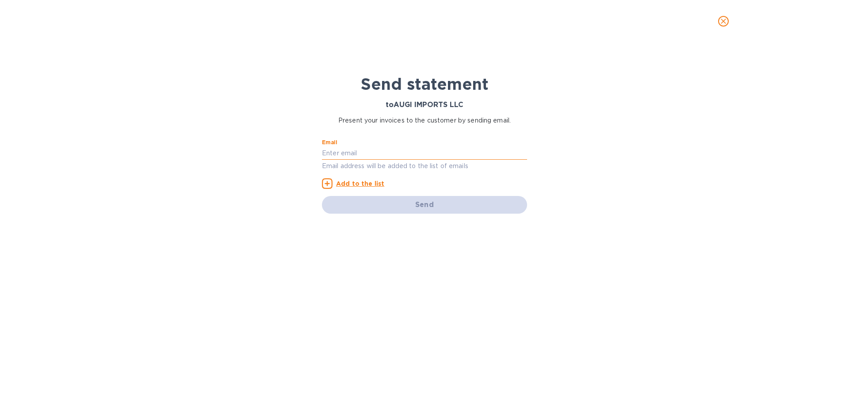
click at [371, 151] on input "text" at bounding box center [424, 152] width 205 height 13
click at [341, 153] on input "text" at bounding box center [424, 152] width 205 height 13
type input "kelliehart@cltchb.biz"
click at [404, 206] on div "Send" at bounding box center [424, 205] width 205 height 18
click at [357, 182] on u "Add to the list" at bounding box center [360, 183] width 48 height 7
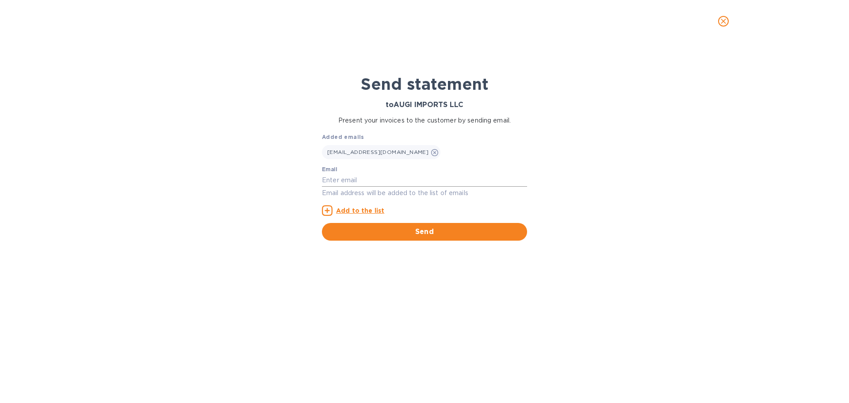
click at [385, 176] on input "text" at bounding box center [424, 179] width 205 height 13
type input "kelliehart@cltchb.biz"
click at [425, 231] on span "Send" at bounding box center [424, 231] width 191 height 11
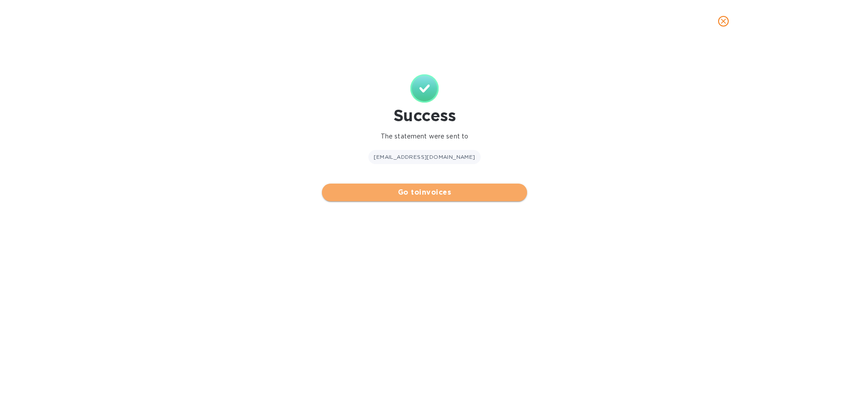
click at [423, 192] on span "Go to invoices" at bounding box center [424, 192] width 191 height 11
